Goal: Find specific page/section: Find specific page/section

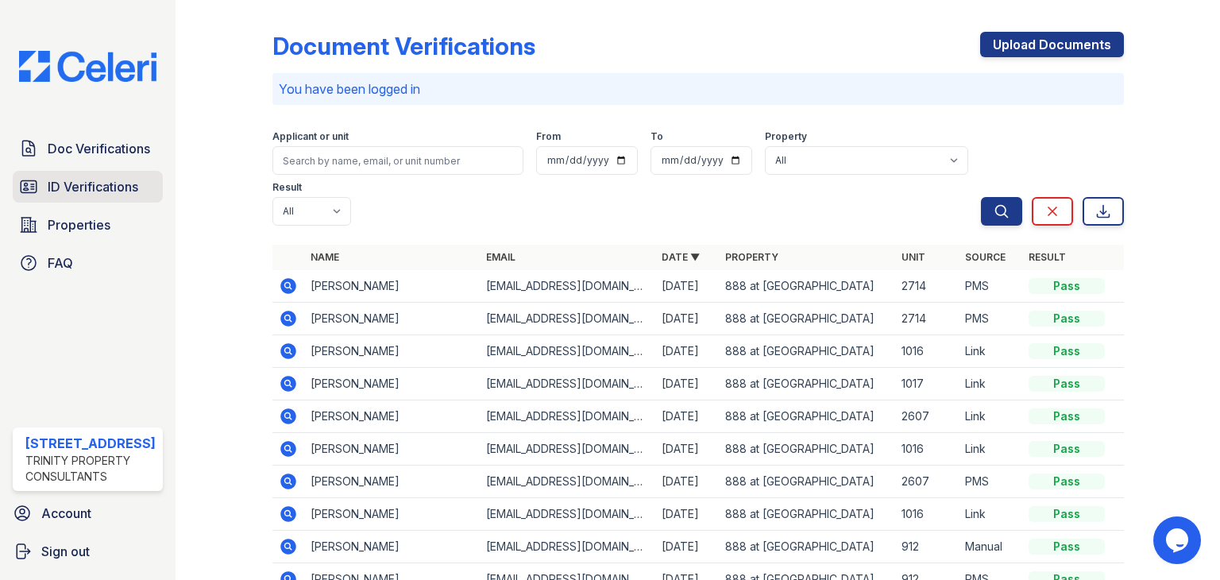
click at [93, 185] on span "ID Verifications" at bounding box center [93, 186] width 91 height 19
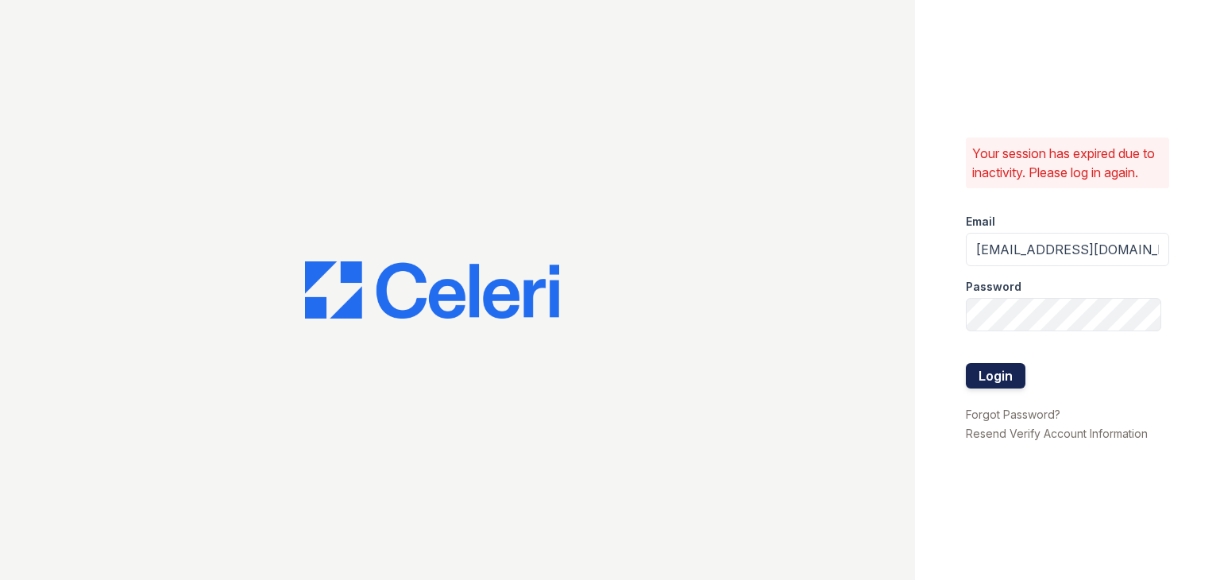
click at [993, 380] on button "Login" at bounding box center [996, 375] width 60 height 25
click at [991, 376] on button "Login" at bounding box center [996, 375] width 60 height 25
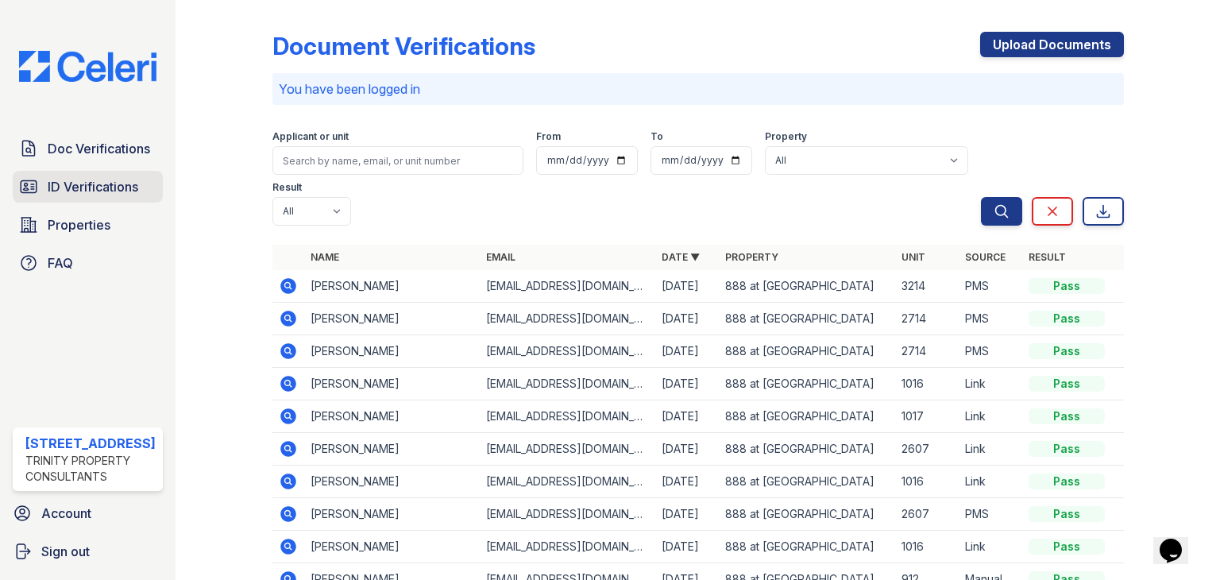
click at [96, 185] on span "ID Verifications" at bounding box center [93, 186] width 91 height 19
